Goal: Find specific page/section: Find specific page/section

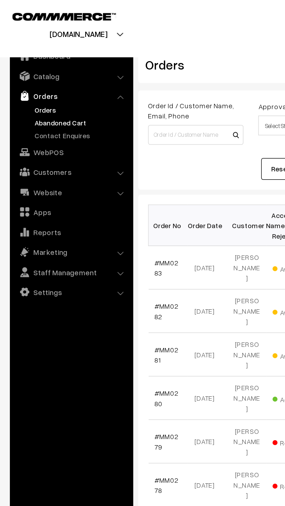
click at [28, 73] on link "Abandoned Cart" at bounding box center [48, 72] width 58 height 6
